Goal: Transaction & Acquisition: Purchase product/service

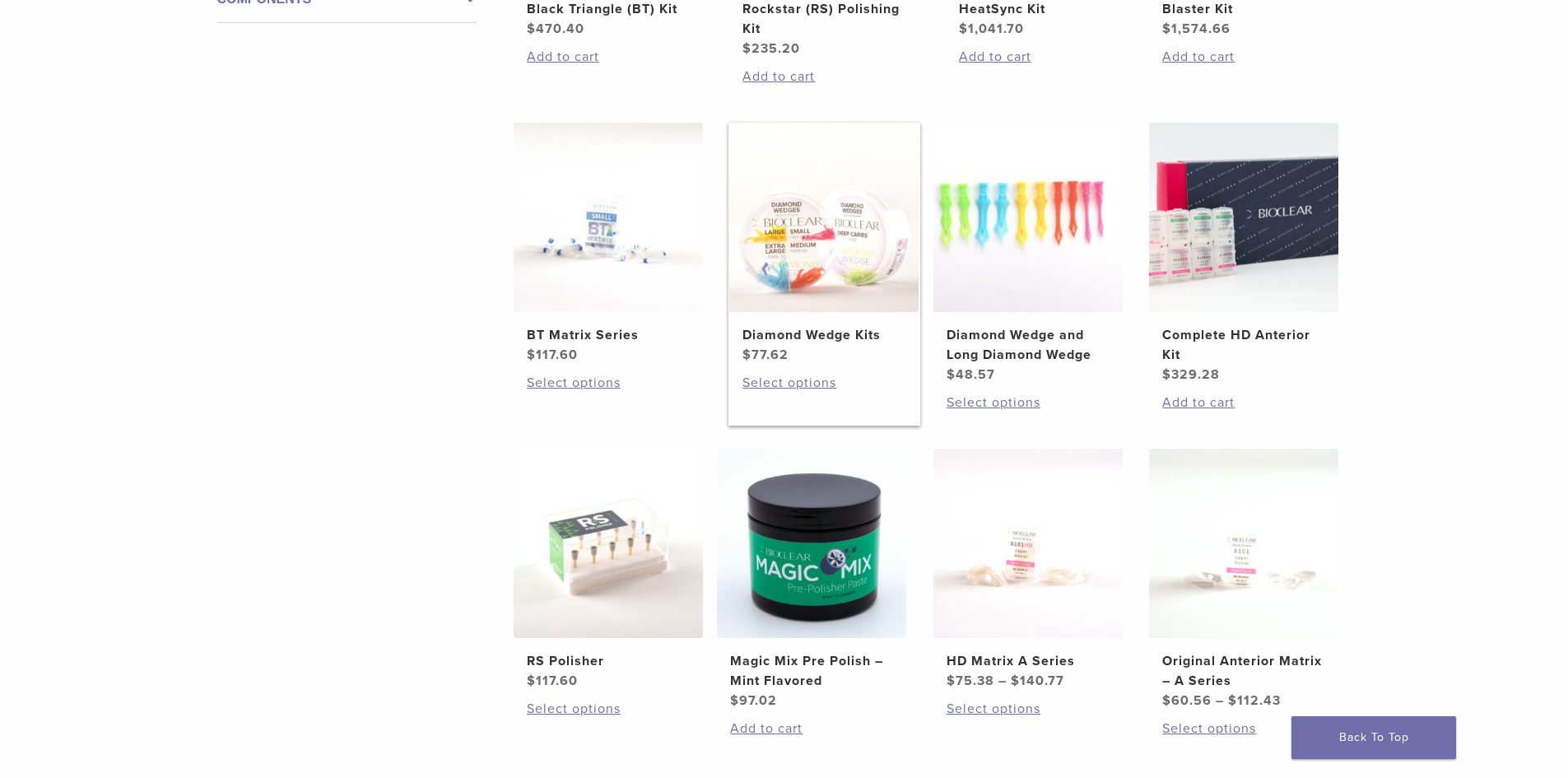
scroll to position [905, 0]
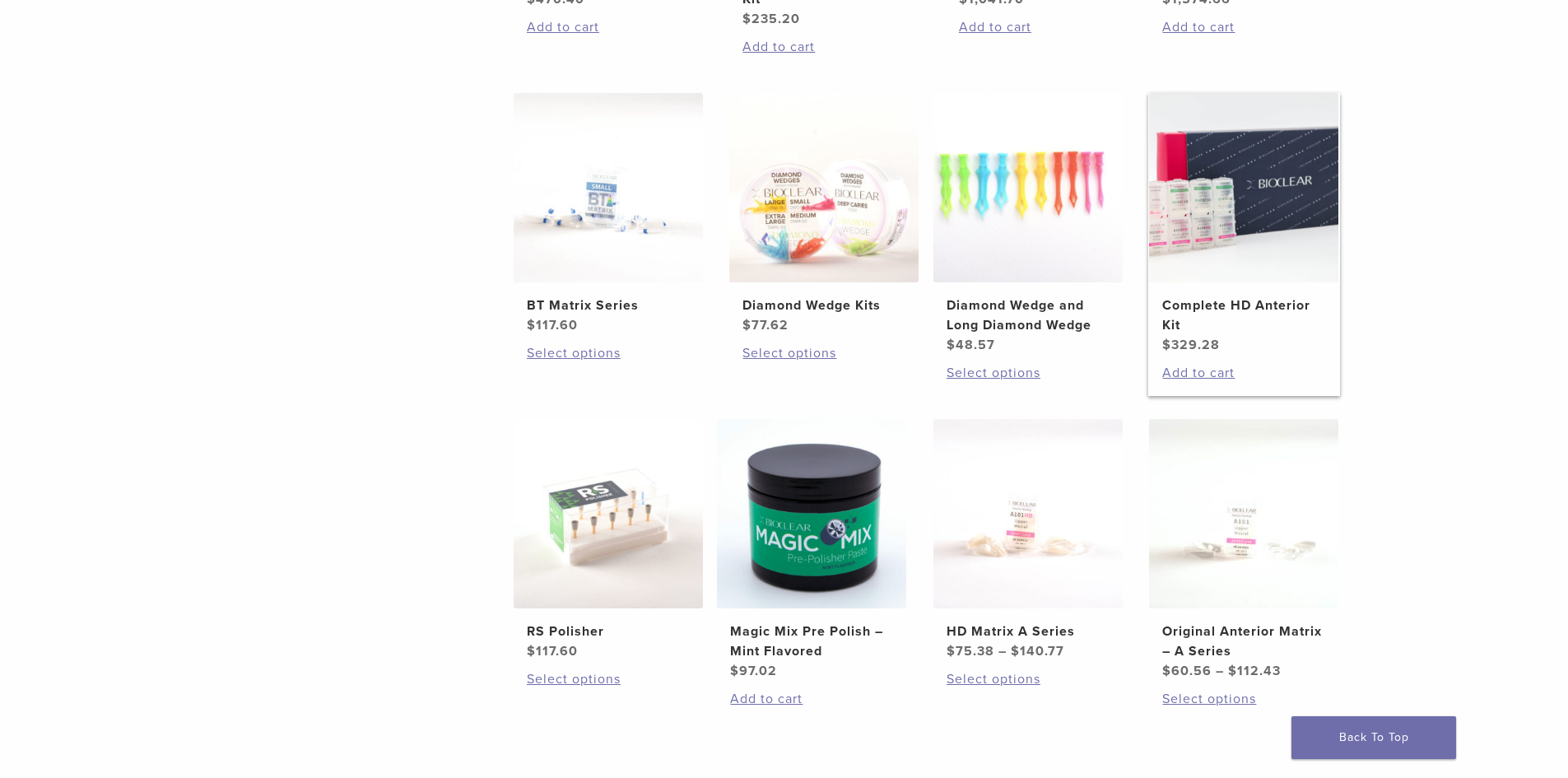
click at [1289, 186] on img at bounding box center [1244, 187] width 189 height 189
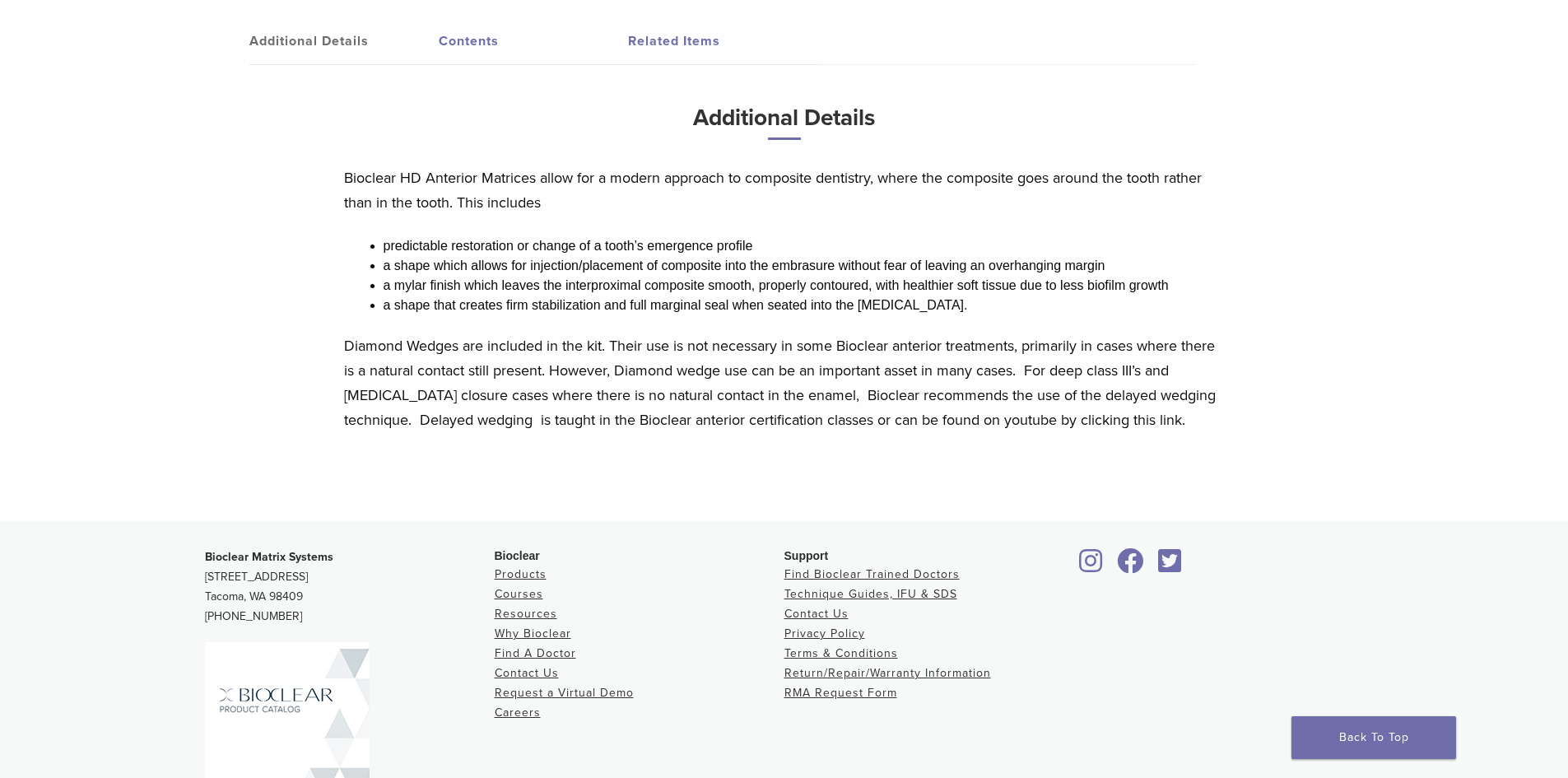
scroll to position [823, 0]
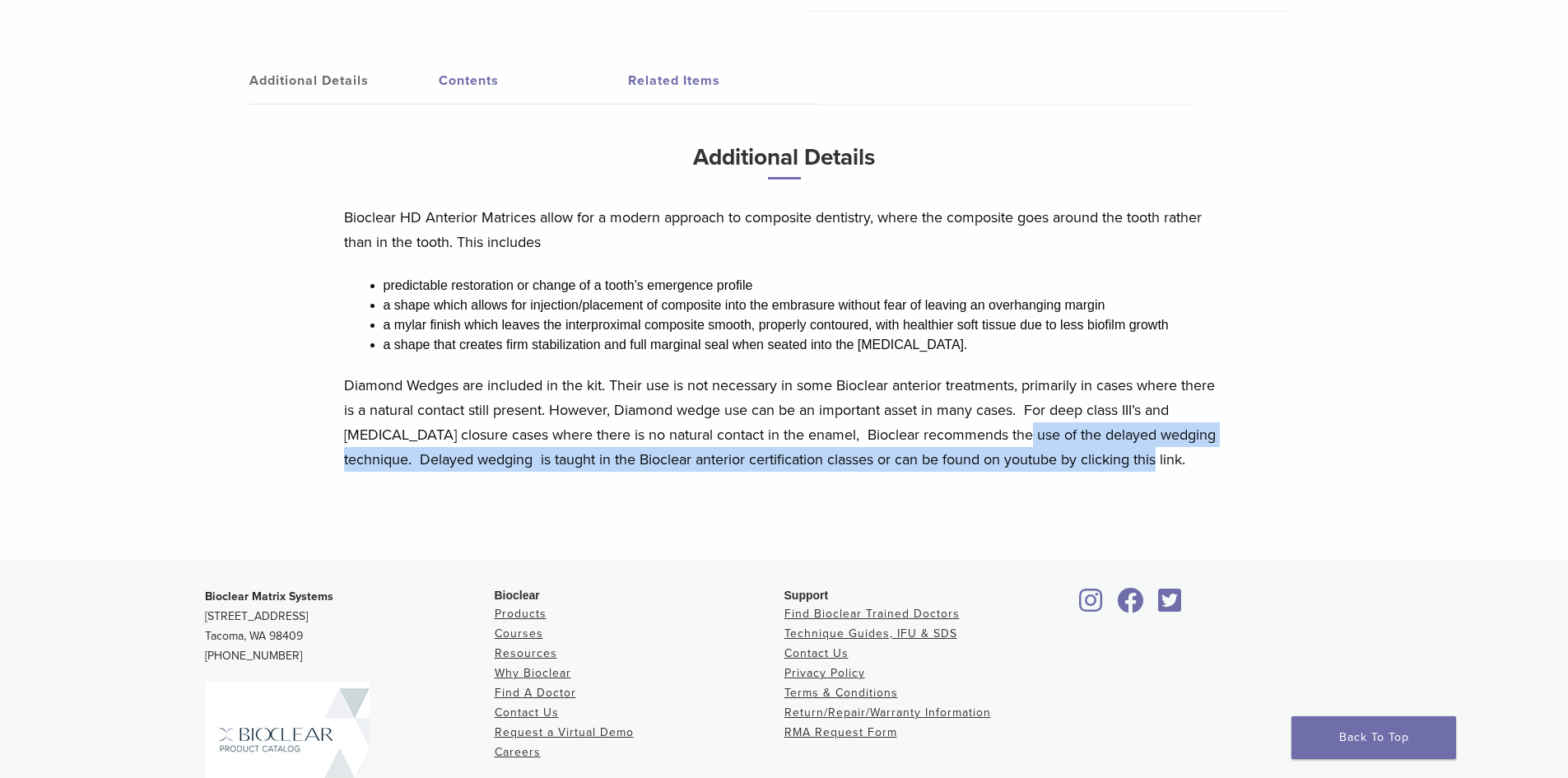
drag, startPoint x: 1207, startPoint y: 463, endPoint x: 1017, endPoint y: 427, distance: 193.4
click at [1019, 429] on p "Diamond Wedges are included in the kit. Their use is not necessary in some Bioc…" at bounding box center [784, 421] width 881 height 99
click at [1017, 426] on p "Diamond Wedges are included in the kit. Their use is not necessary in some Bioc…" at bounding box center [784, 421] width 881 height 99
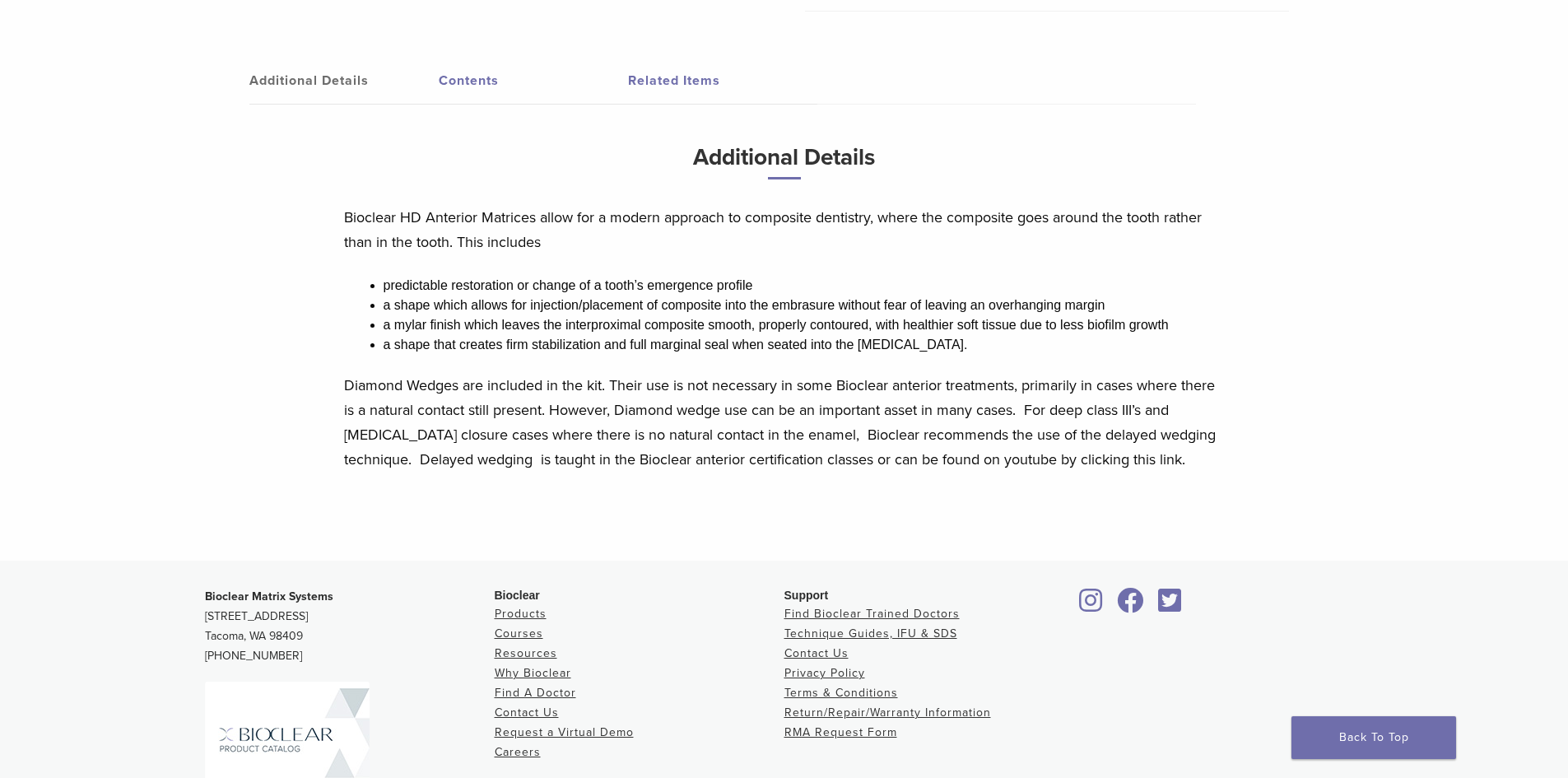
click at [1066, 328] on li "a mylar finish which leaves the interproximal composite smooth, properly contou…" at bounding box center [804, 325] width 841 height 20
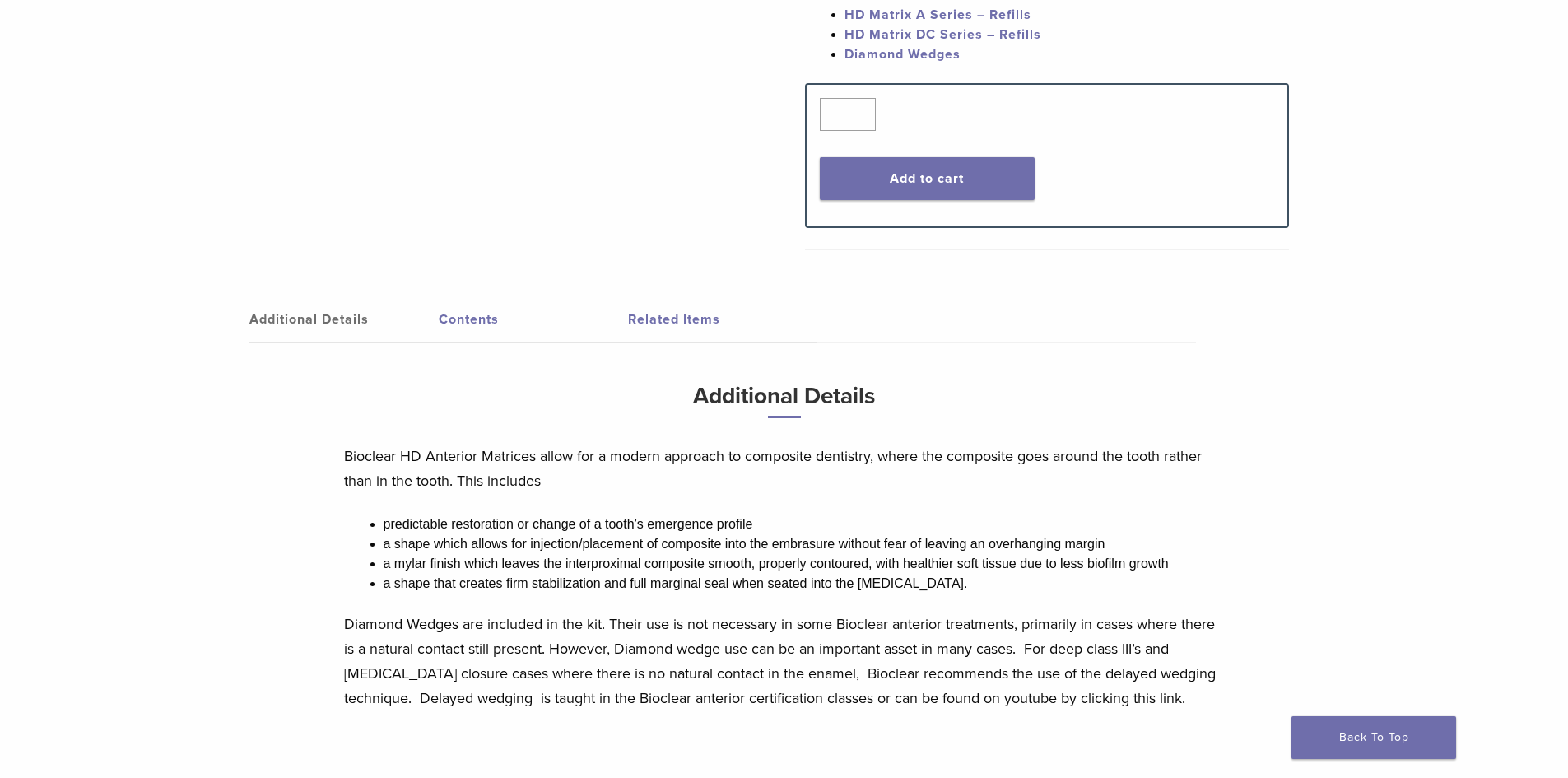
scroll to position [576, 0]
